Goal: Task Accomplishment & Management: Complete application form

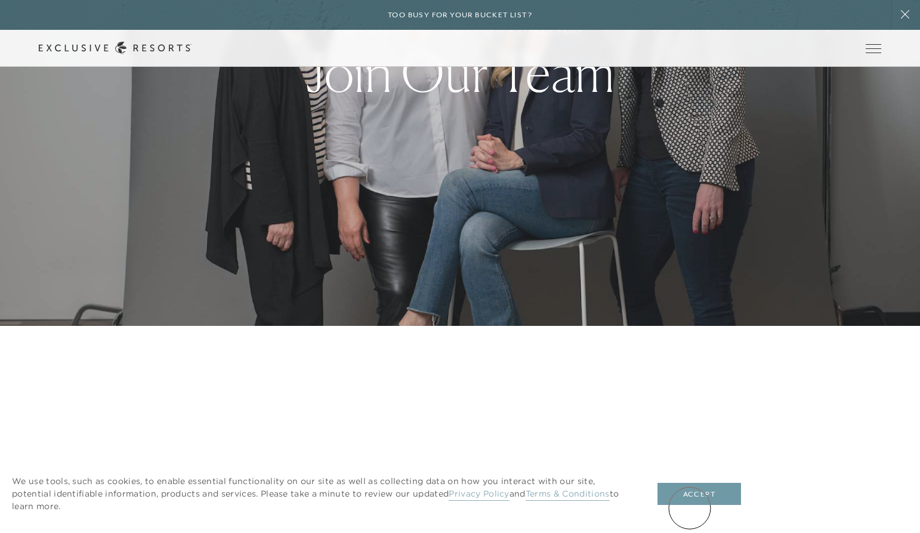
click at [692, 504] on button "Accept" at bounding box center [700, 494] width 84 height 23
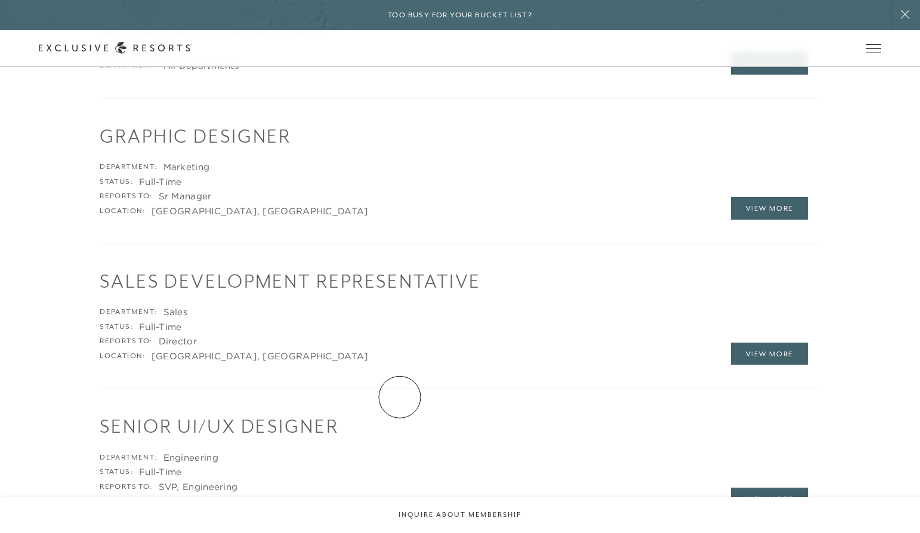
scroll to position [1796, 0]
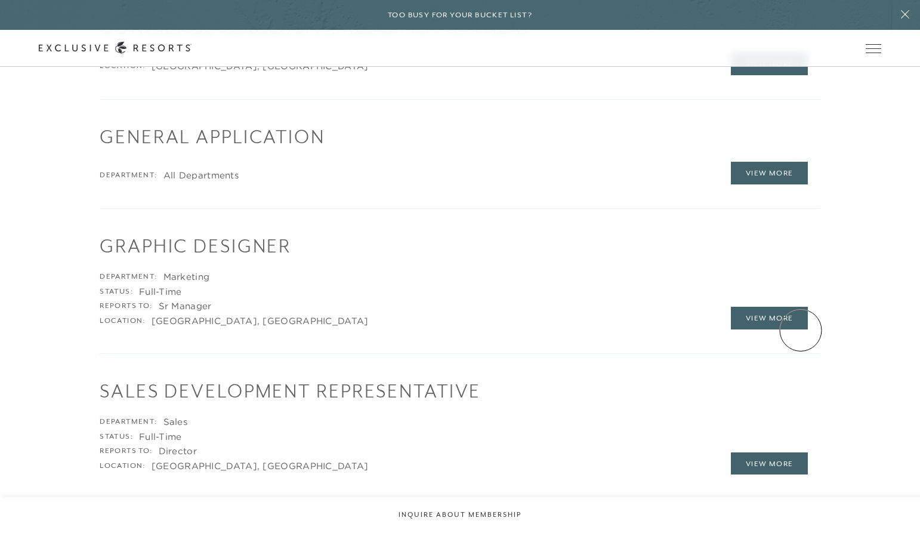
click at [801, 330] on div "Graphic Designer Department: Marketing Status: Full-Time Reports to: Sr Manager…" at bounding box center [460, 281] width 721 height 145
click at [779, 322] on link "View More" at bounding box center [770, 318] width 78 height 23
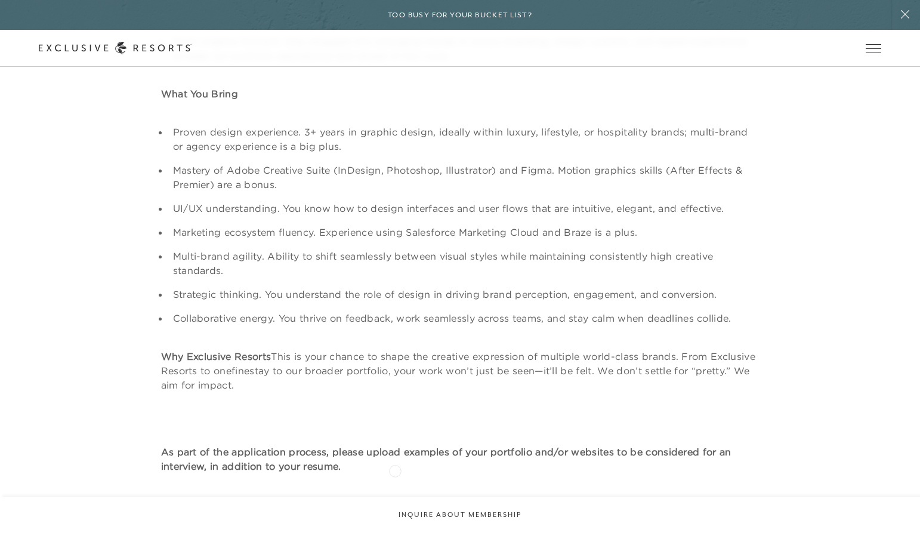
scroll to position [840, 0]
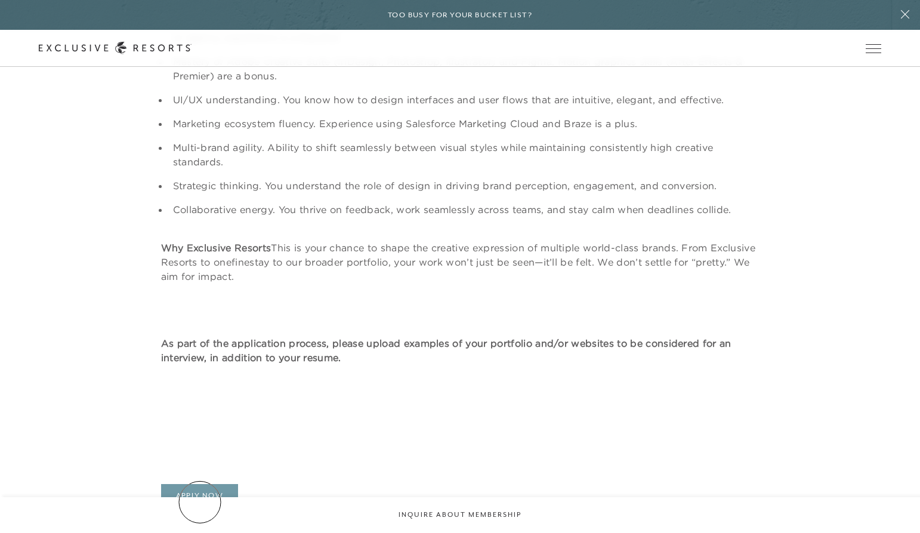
click at [201, 502] on link "Apply Now" at bounding box center [200, 495] width 78 height 23
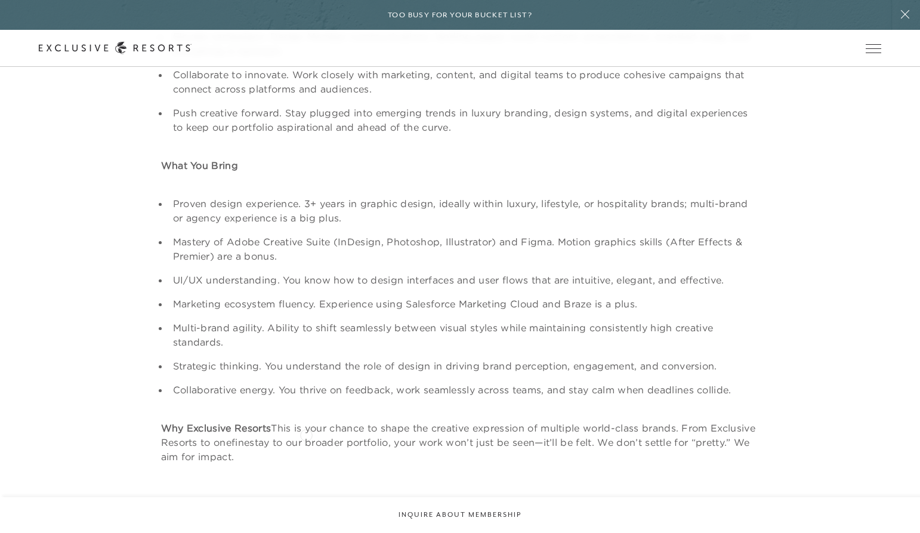
scroll to position [751, 0]
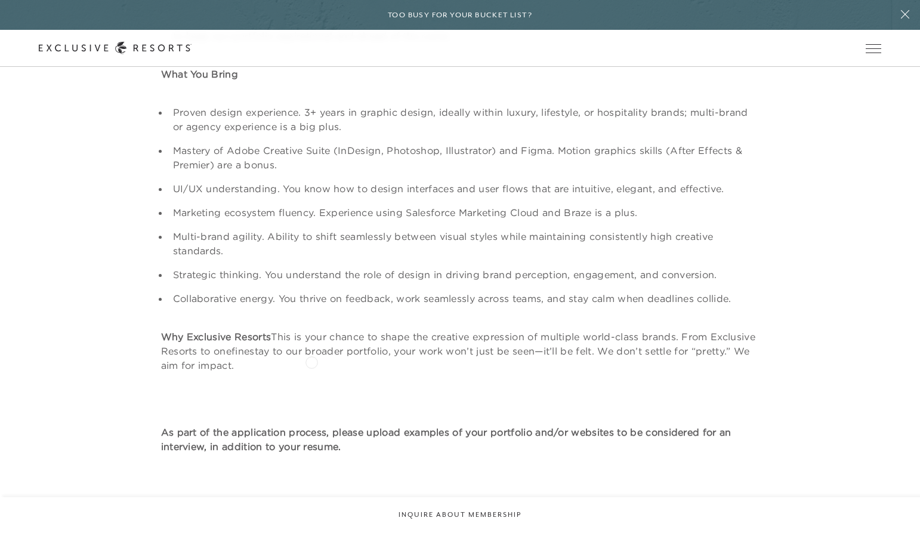
click at [312, 361] on p "Why Exclusive Resorts This is your chance to shape the creative expression of m…" at bounding box center [460, 350] width 599 height 43
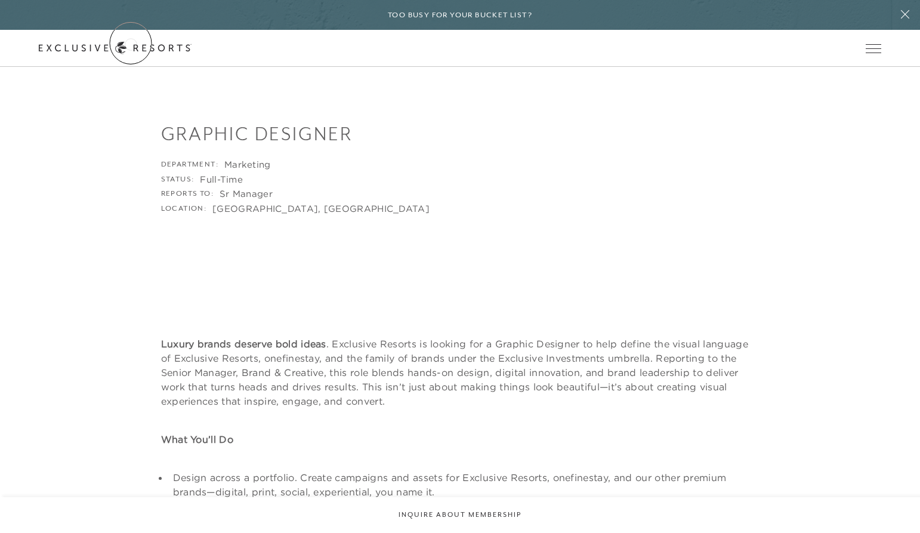
scroll to position [33, 0]
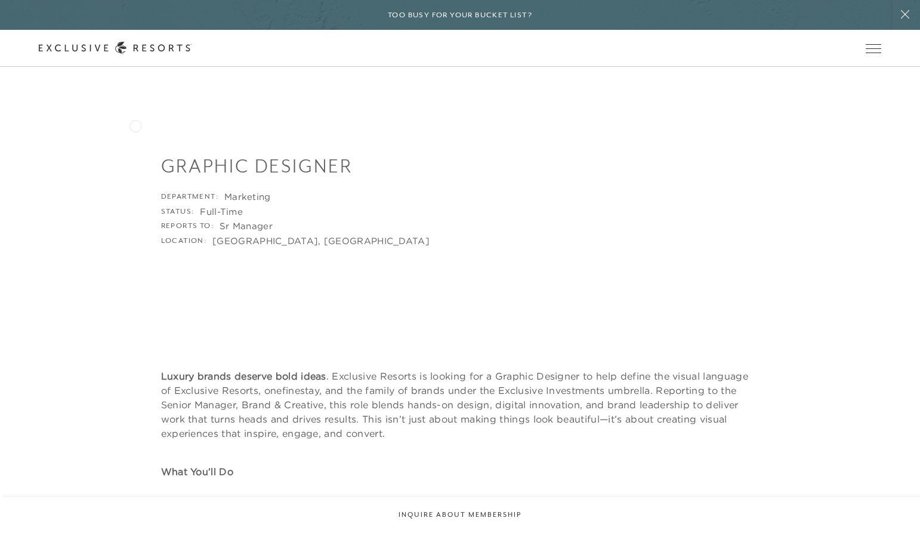
drag, startPoint x: 313, startPoint y: 361, endPoint x: 135, endPoint y: 125, distance: 295.4
copy main "Graphic Designer Department: Marketing Status: Full-Time Reports to: Sr Manager…"
